Goal: Transaction & Acquisition: Purchase product/service

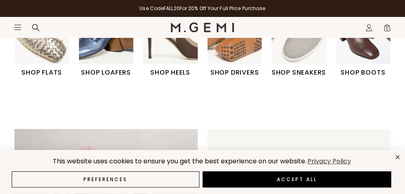
scroll to position [277, 0]
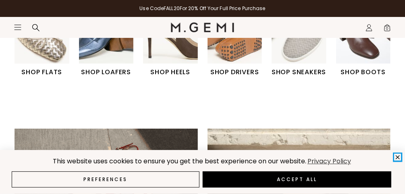
click at [400, 157] on icon "close" at bounding box center [398, 157] width 7 height 7
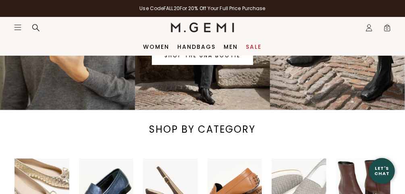
scroll to position [0, 0]
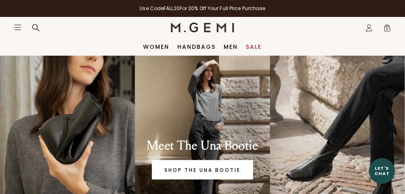
click at [253, 45] on link "Sale" at bounding box center [254, 47] width 16 height 6
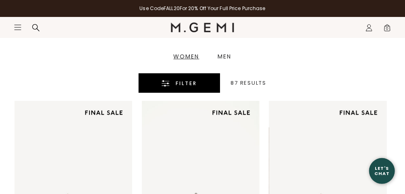
scroll to position [168, 0]
click at [191, 81] on span "Filter" at bounding box center [186, 84] width 21 height 10
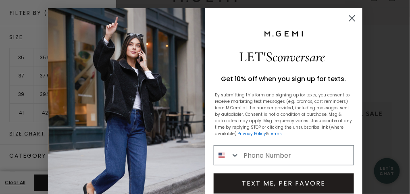
scroll to position [0, 0]
click at [350, 18] on circle "Close dialog" at bounding box center [351, 18] width 13 height 13
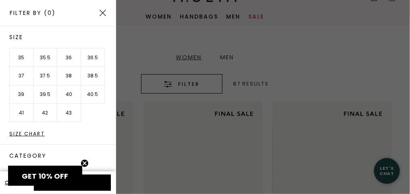
click at [17, 72] on li "37" at bounding box center [22, 76] width 24 height 19
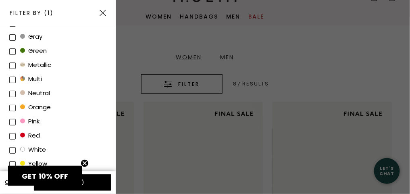
scroll to position [291, 0]
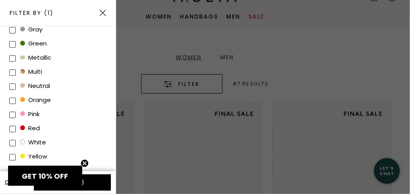
click at [73, 64] on li "multi" at bounding box center [62, 71] width 106 height 14
click at [106, 10] on img at bounding box center [103, 13] width 6 height 6
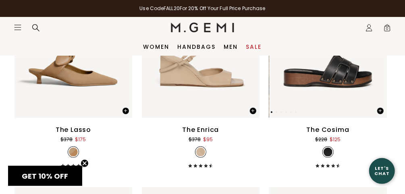
scroll to position [1187, 0]
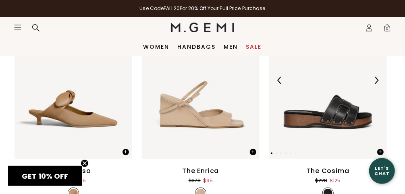
click at [377, 79] on img at bounding box center [376, 80] width 7 height 7
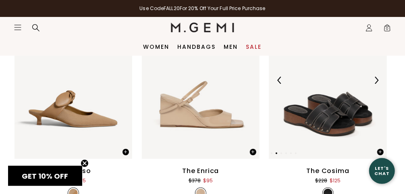
click at [377, 79] on img at bounding box center [376, 80] width 7 height 7
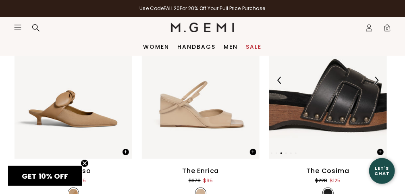
click at [377, 79] on img at bounding box center [376, 80] width 7 height 7
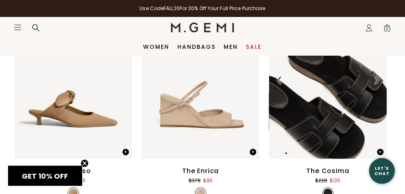
click at [377, 79] on img at bounding box center [376, 80] width 7 height 7
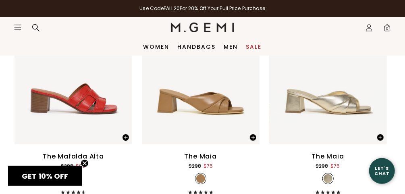
scroll to position [1427, 0]
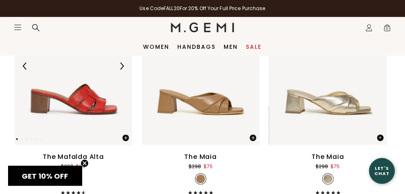
click at [123, 65] on img at bounding box center [121, 65] width 7 height 7
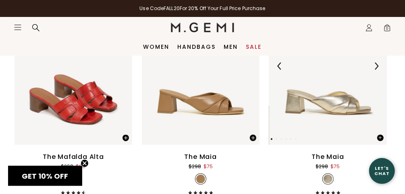
click at [374, 69] on img at bounding box center [376, 65] width 7 height 7
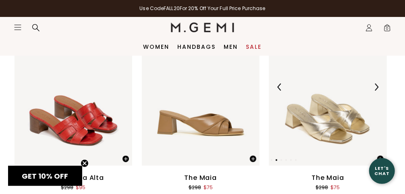
scroll to position [1406, 0]
click at [375, 88] on img at bounding box center [376, 86] width 7 height 7
